Goal: Check status: Check status

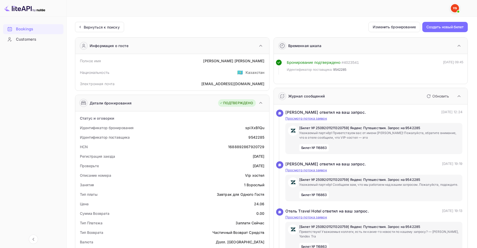
click at [26, 29] on ya-tr-span "Bookings" at bounding box center [24, 29] width 17 height 6
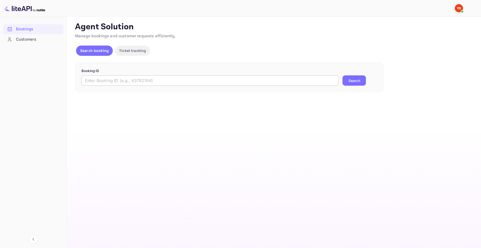
click at [209, 81] on input "text" at bounding box center [209, 80] width 257 height 10
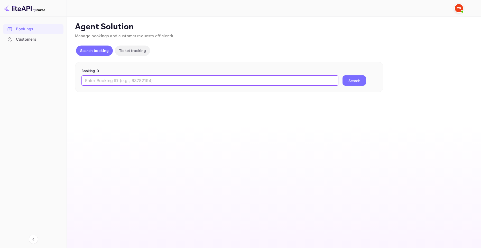
paste input "8126740"
type input "8126740"
click at [354, 80] on button "Search" at bounding box center [353, 80] width 23 height 10
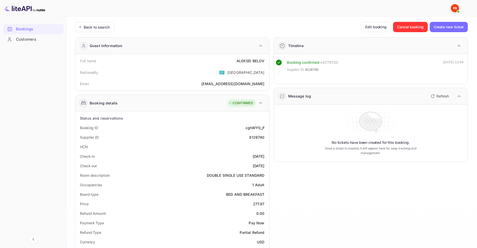
click at [254, 135] on div "8126740" at bounding box center [256, 136] width 15 height 5
click at [253, 138] on div "8126740" at bounding box center [256, 136] width 15 height 5
copy div "8126740"
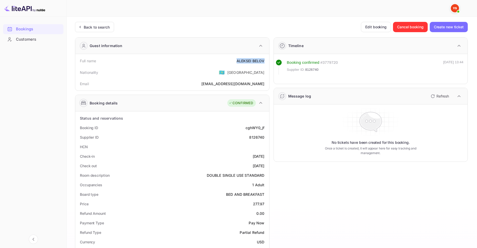
drag, startPoint x: 233, startPoint y: 60, endPoint x: 266, endPoint y: 63, distance: 33.0
click at [266, 63] on div "Full name ALEKSEI BELOV" at bounding box center [172, 61] width 190 height 10
copy div "ALEKSEI BELOV"
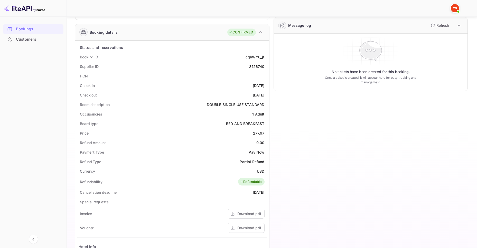
scroll to position [77, 0]
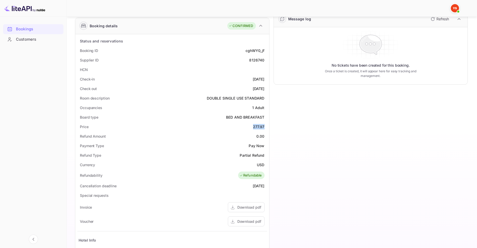
drag, startPoint x: 249, startPoint y: 125, endPoint x: 266, endPoint y: 126, distance: 16.2
click at [266, 126] on div "Price 277.97" at bounding box center [172, 127] width 190 height 10
copy div "277.97"
